Goal: Transaction & Acquisition: Obtain resource

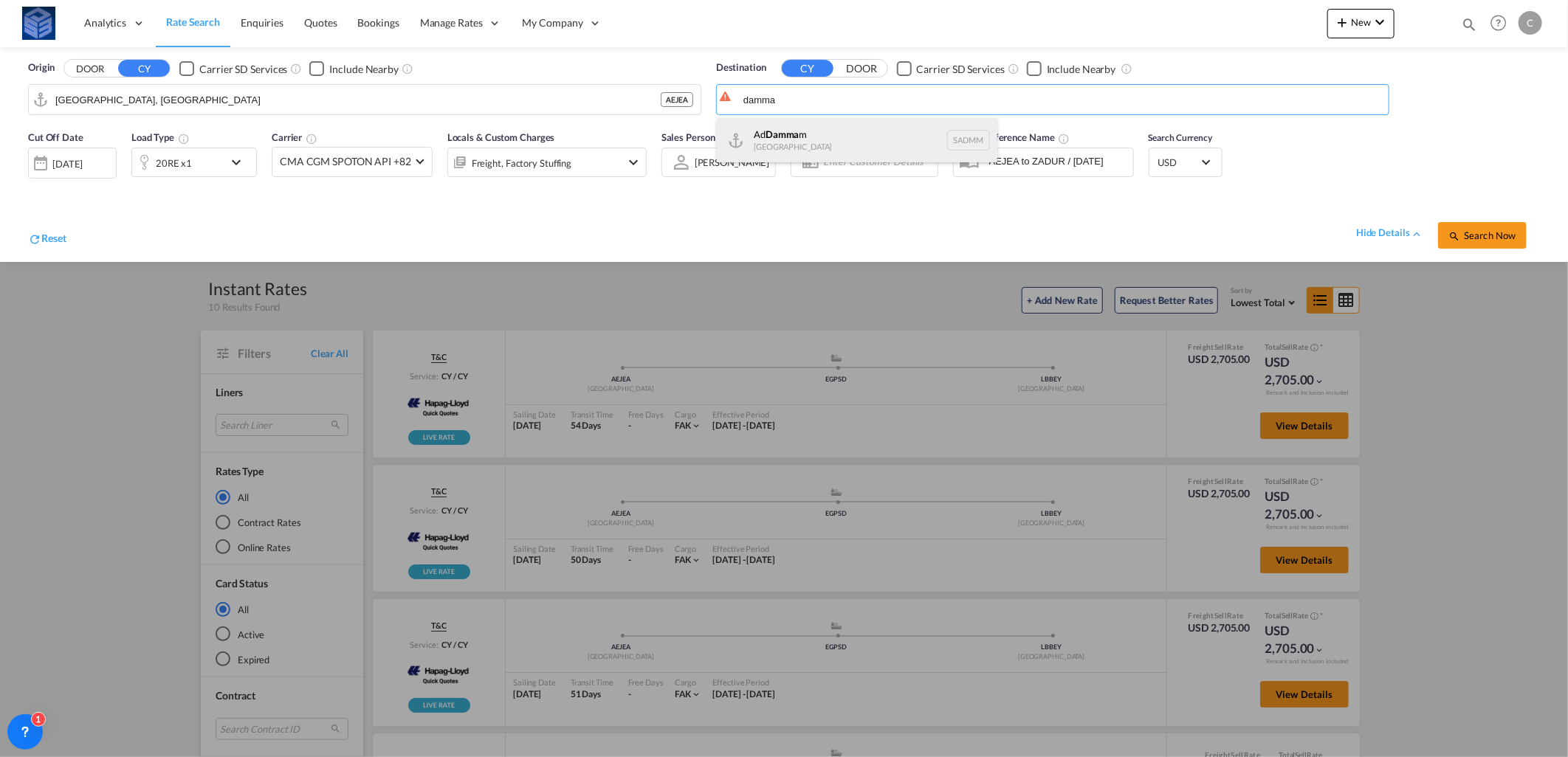
click at [830, 120] on div "Ad Damma m [GEOGRAPHIC_DATA] [GEOGRAPHIC_DATA]" at bounding box center [857, 139] width 281 height 44
type input "Ad Dammam, SADMM"
click at [217, 161] on div "20RE x1" at bounding box center [178, 162] width 92 height 30
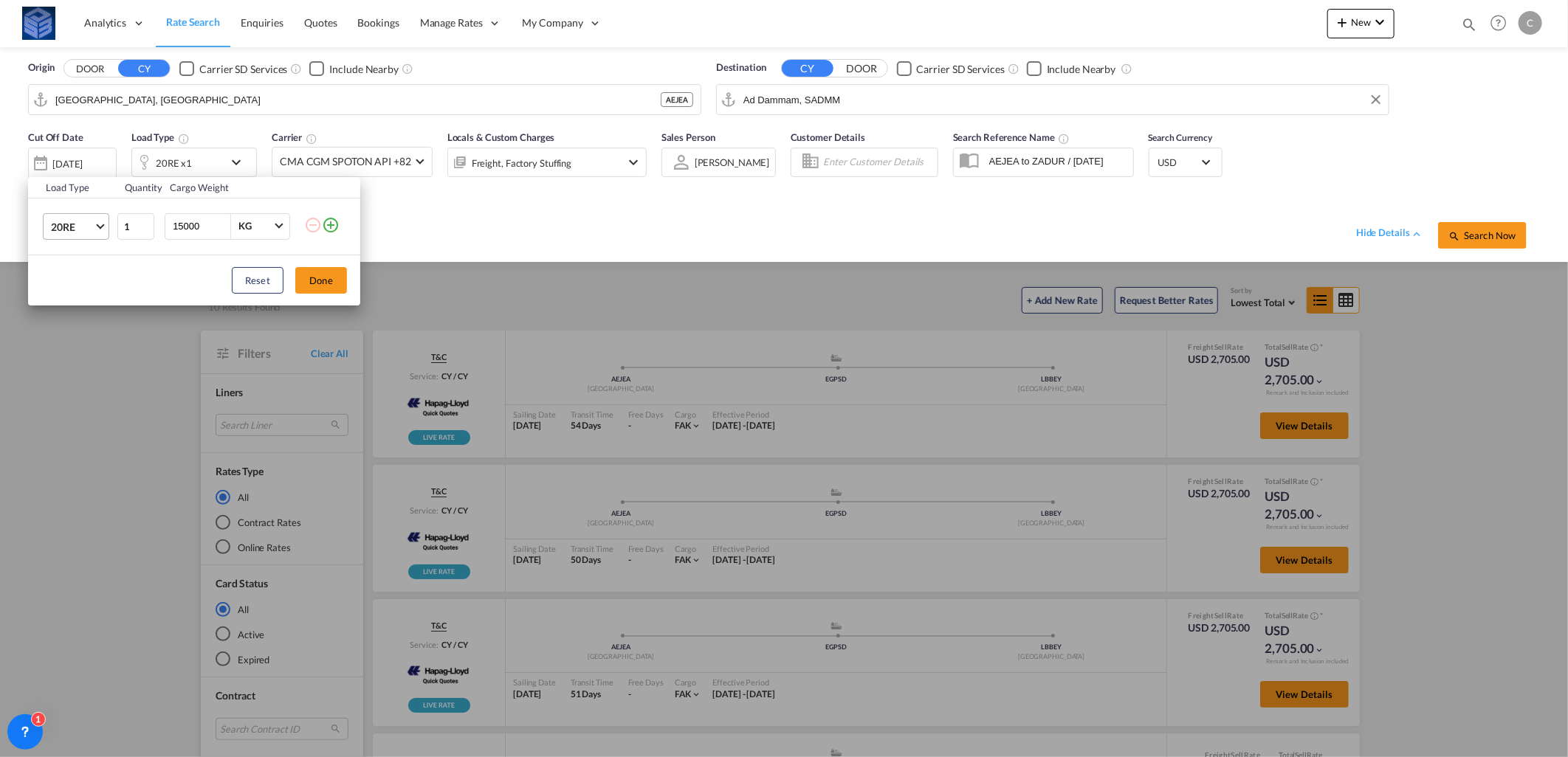
click at [77, 223] on span "20RE" at bounding box center [73, 227] width 43 height 14
click at [75, 227] on div "40HC" at bounding box center [65, 220] width 27 height 14
click at [307, 272] on button "Done" at bounding box center [320, 281] width 51 height 27
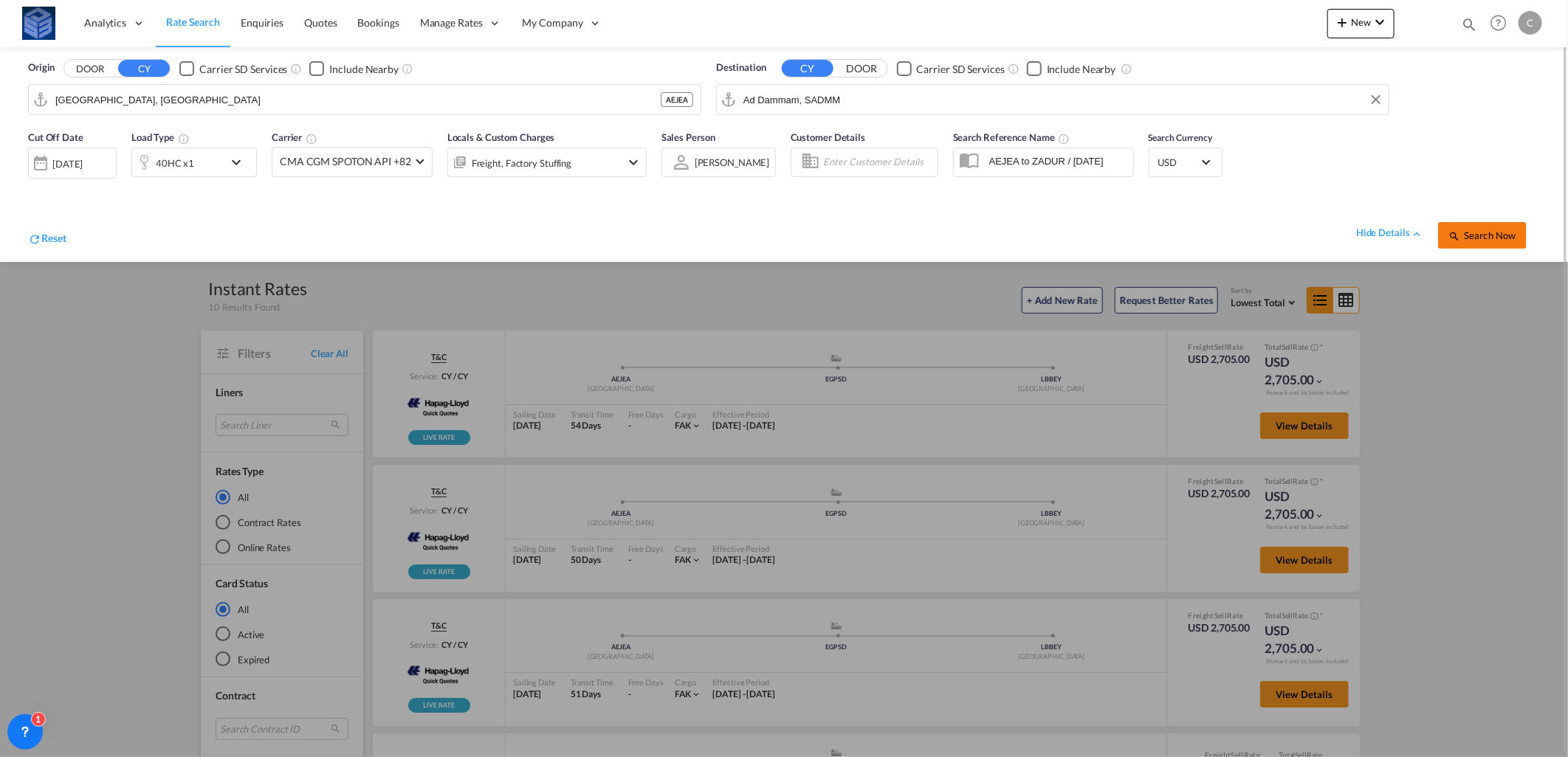
click at [1465, 245] on button "Search Now" at bounding box center [1482, 236] width 89 height 27
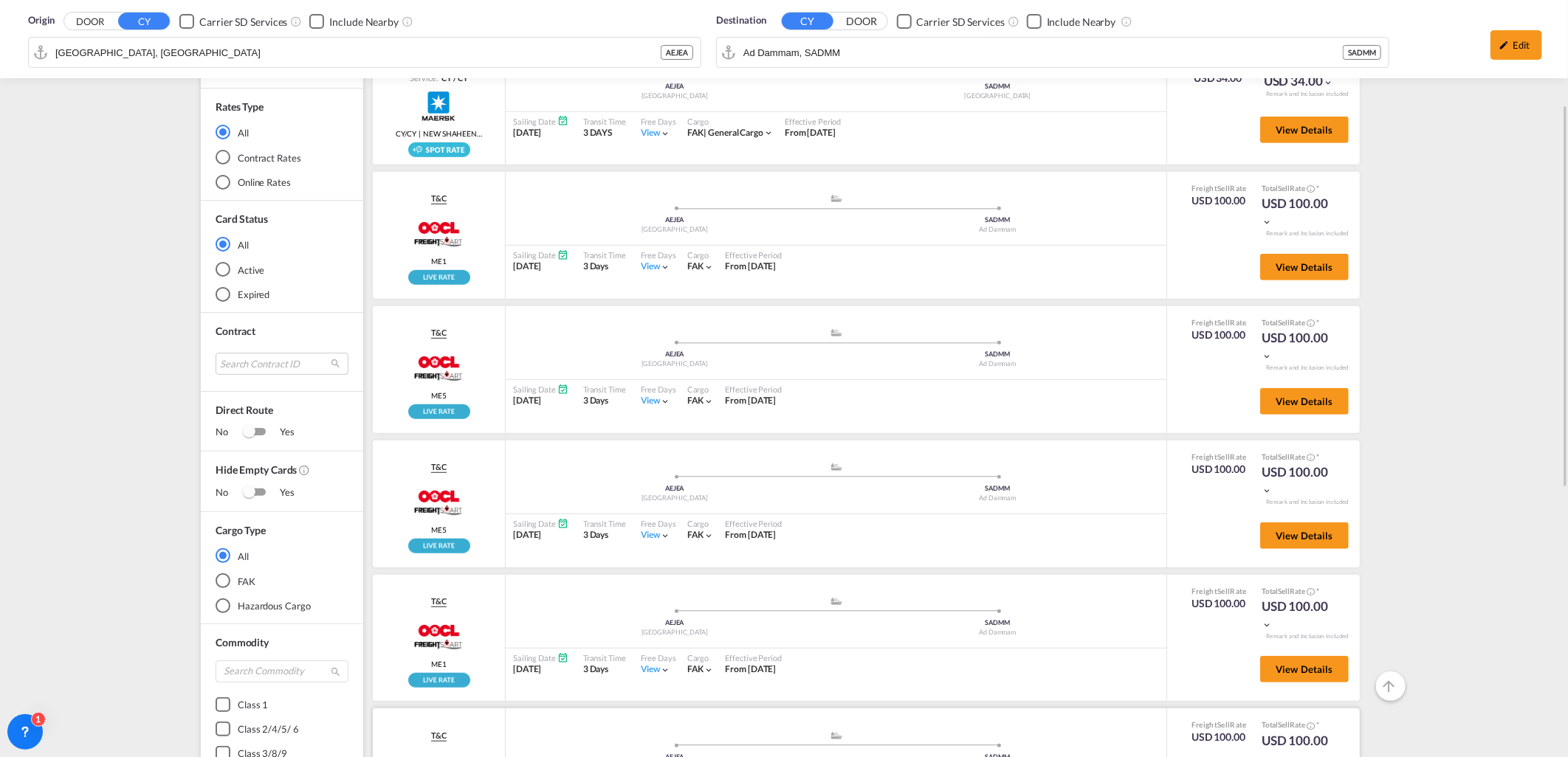
scroll to position [221, 0]
